Goal: Task Accomplishment & Management: Manage account settings

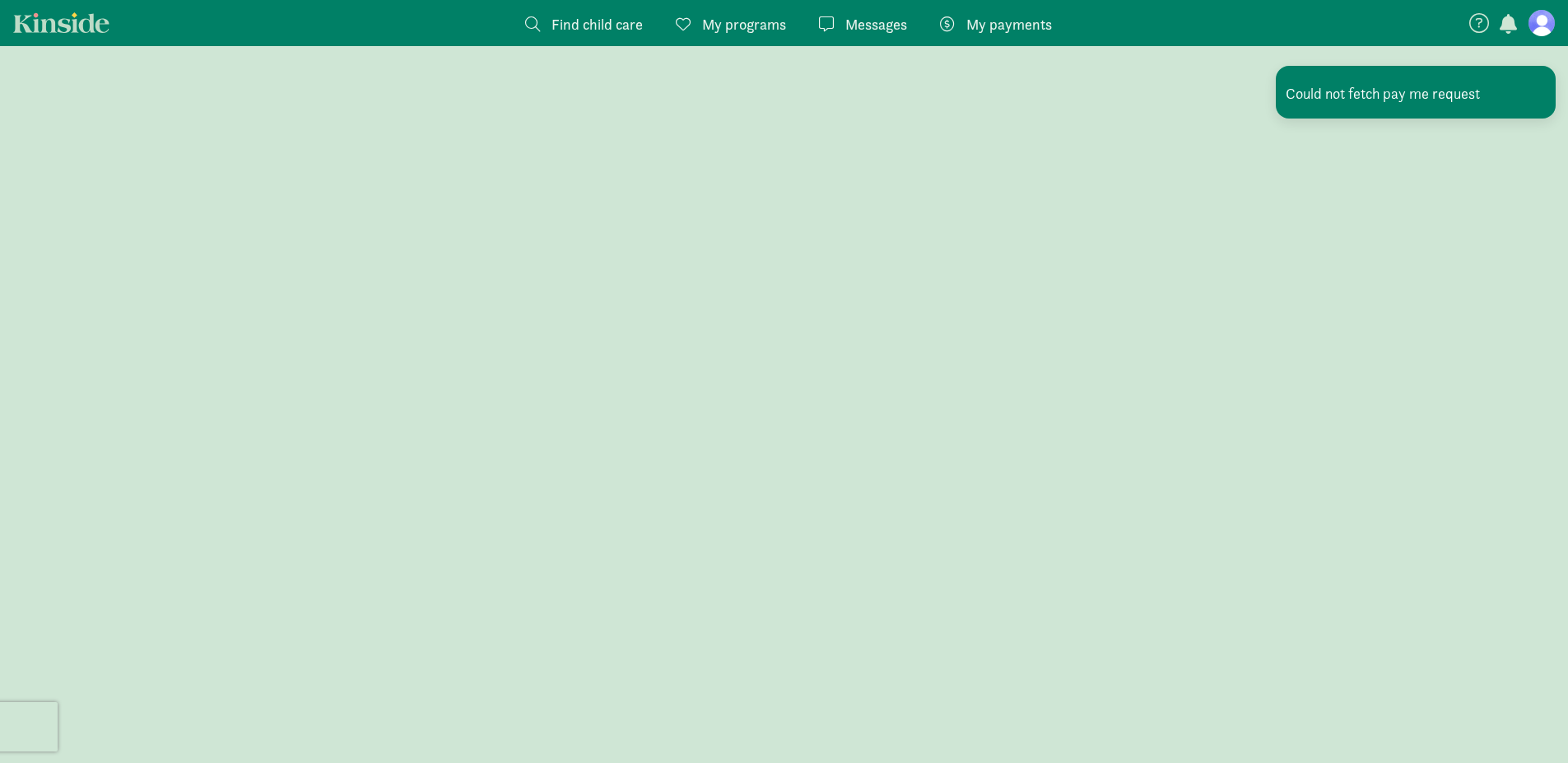
click at [943, 36] on link "My payments Pay" at bounding box center [996, 23] width 139 height 46
